Goal: Find specific page/section: Find specific page/section

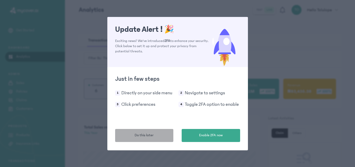
click at [150, 137] on span "Do this later" at bounding box center [144, 134] width 19 height 5
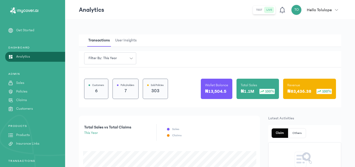
click at [34, 137] on link "Products" at bounding box center [32, 134] width 65 height 5
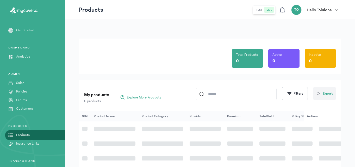
click at [123, 47] on div "Total Products 0 Active 0 Inactive 0" at bounding box center [210, 56] width 252 height 35
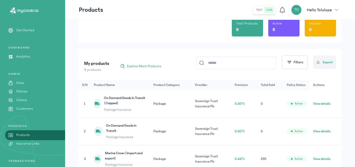
scroll to position [42, 0]
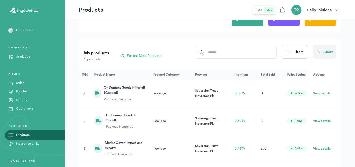
click at [323, 148] on button "View details" at bounding box center [321, 148] width 17 height 5
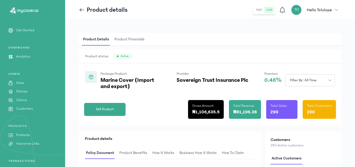
click at [214, 33] on div "Product Details Product Financials Product status Active Package Product Marine…" at bounding box center [210, 155] width 290 height 271
